Goal: Information Seeking & Learning: Learn about a topic

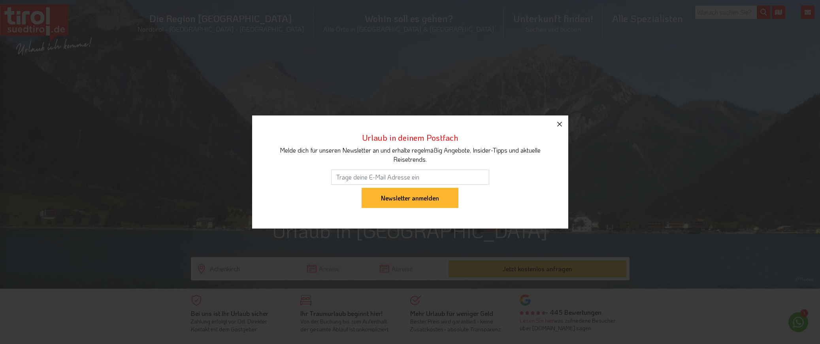
click at [561, 124] on icon "button" at bounding box center [559, 123] width 9 height 9
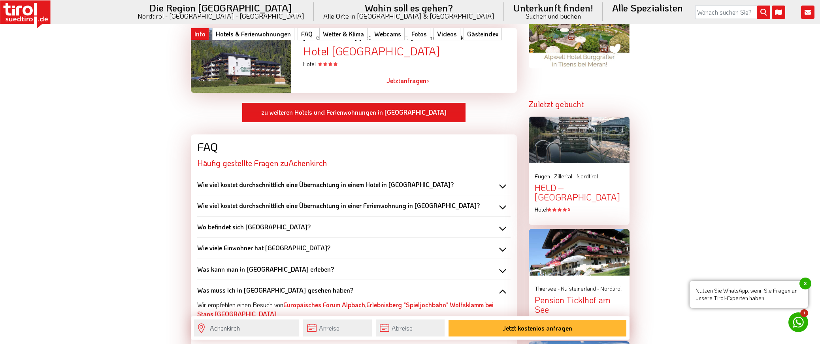
scroll to position [837, 0]
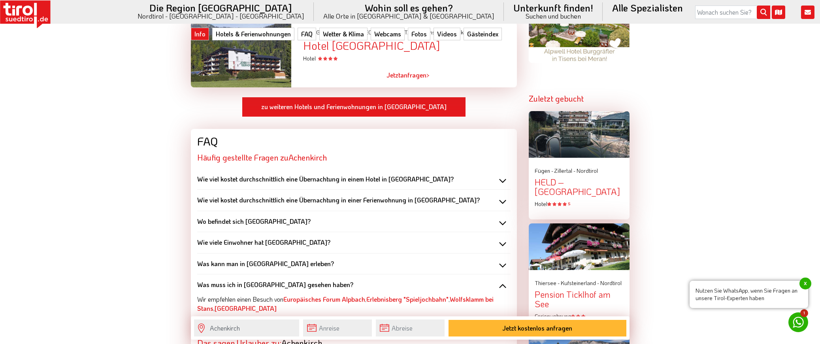
click at [306, 175] on b "Wie viel kostet durchschnittlich eine Übernachtung in einem Hotel in [GEOGRAPHI…" at bounding box center [325, 179] width 256 height 8
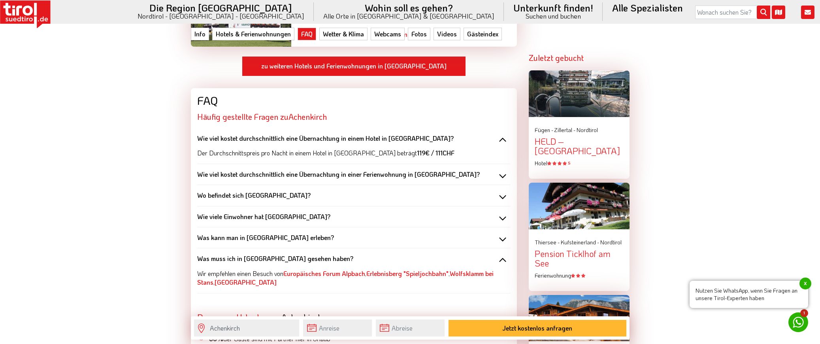
scroll to position [888, 0]
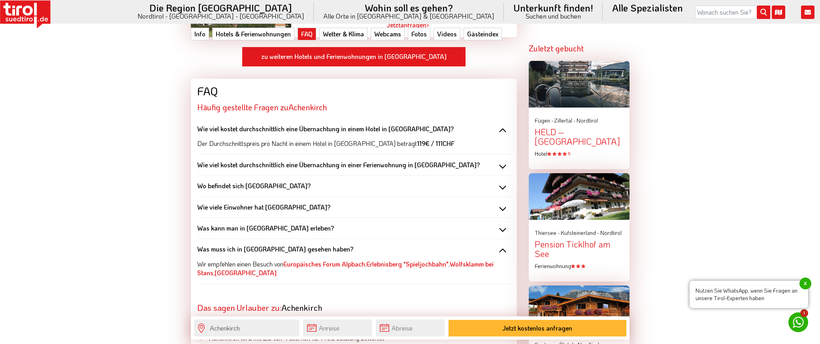
click at [333, 224] on div "Was kann man in [GEOGRAPHIC_DATA] erleben?" at bounding box center [353, 228] width 313 height 9
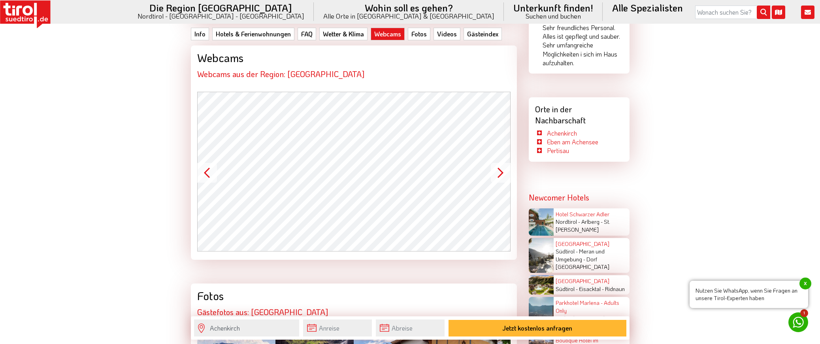
scroll to position [1477, 0]
click at [610, 217] on span "St. [PERSON_NAME]" at bounding box center [582, 224] width 55 height 15
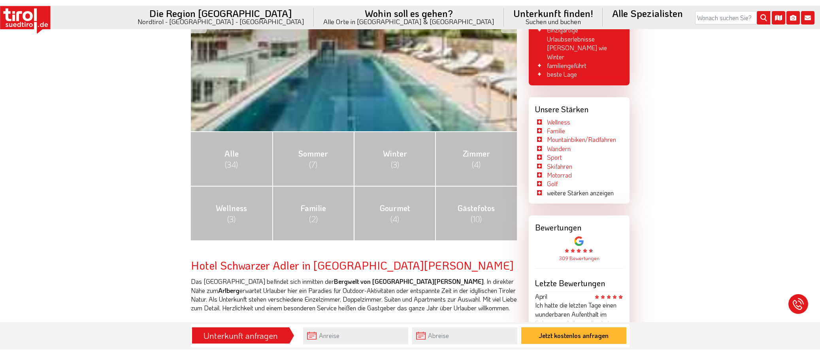
scroll to position [241, 0]
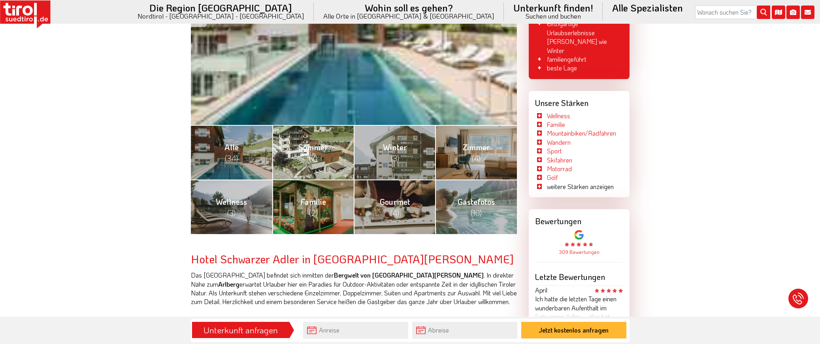
click at [324, 160] on link "Sommer (7)" at bounding box center [312, 152] width 81 height 55
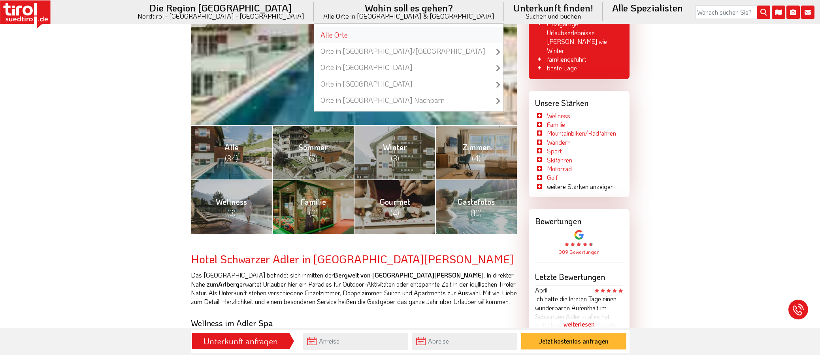
click at [337, 33] on link "Alle Orte" at bounding box center [408, 35] width 189 height 16
